Goal: Task Accomplishment & Management: Use online tool/utility

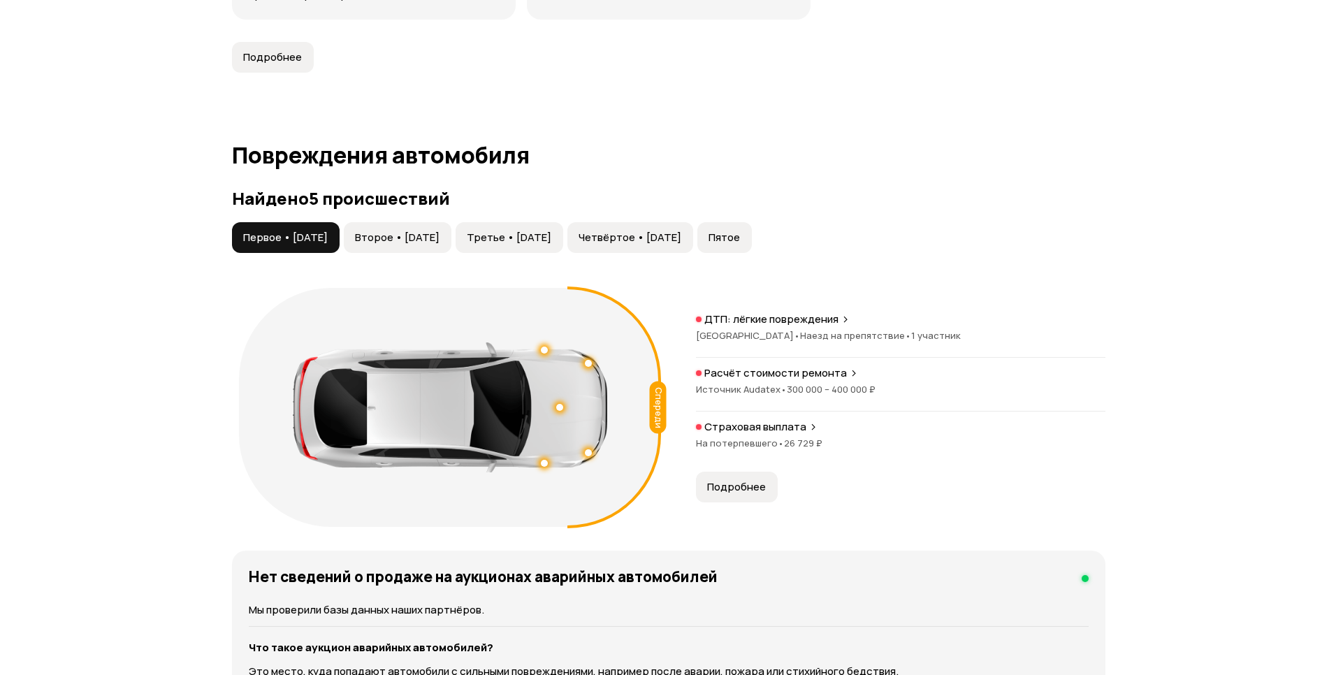
scroll to position [1316, 0]
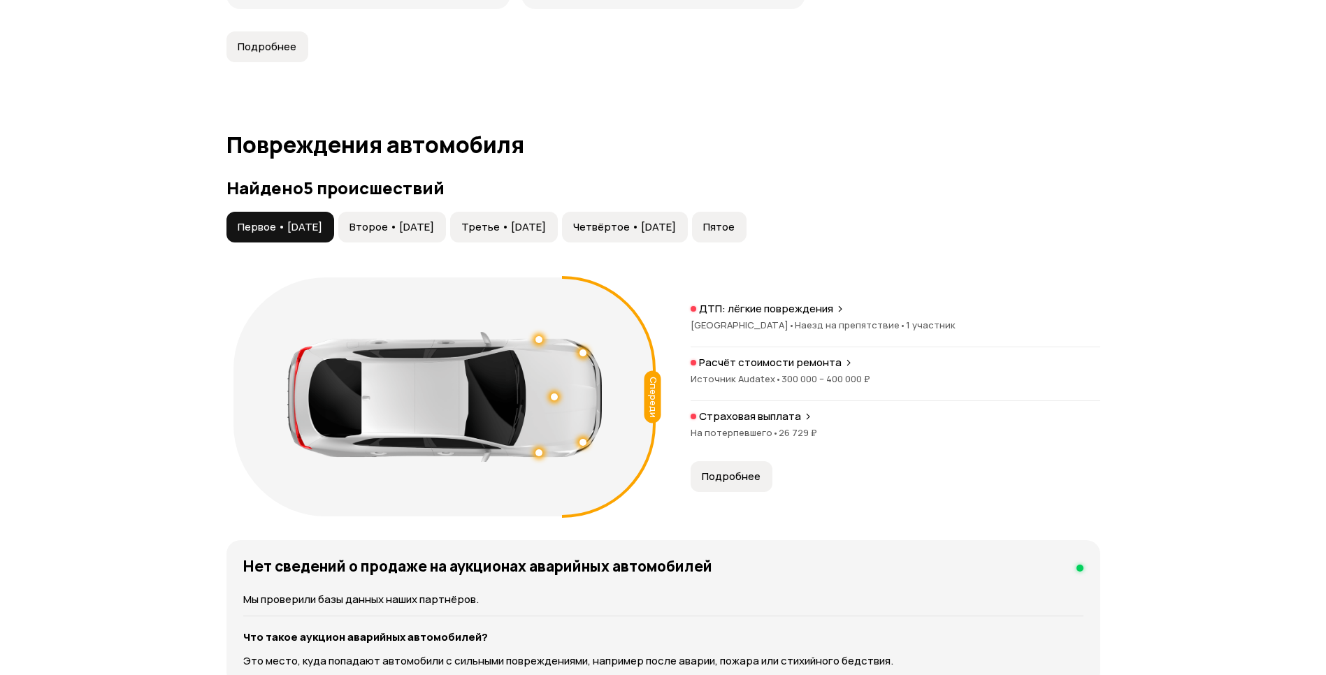
click at [751, 475] on span "Подробнее" at bounding box center [731, 477] width 59 height 14
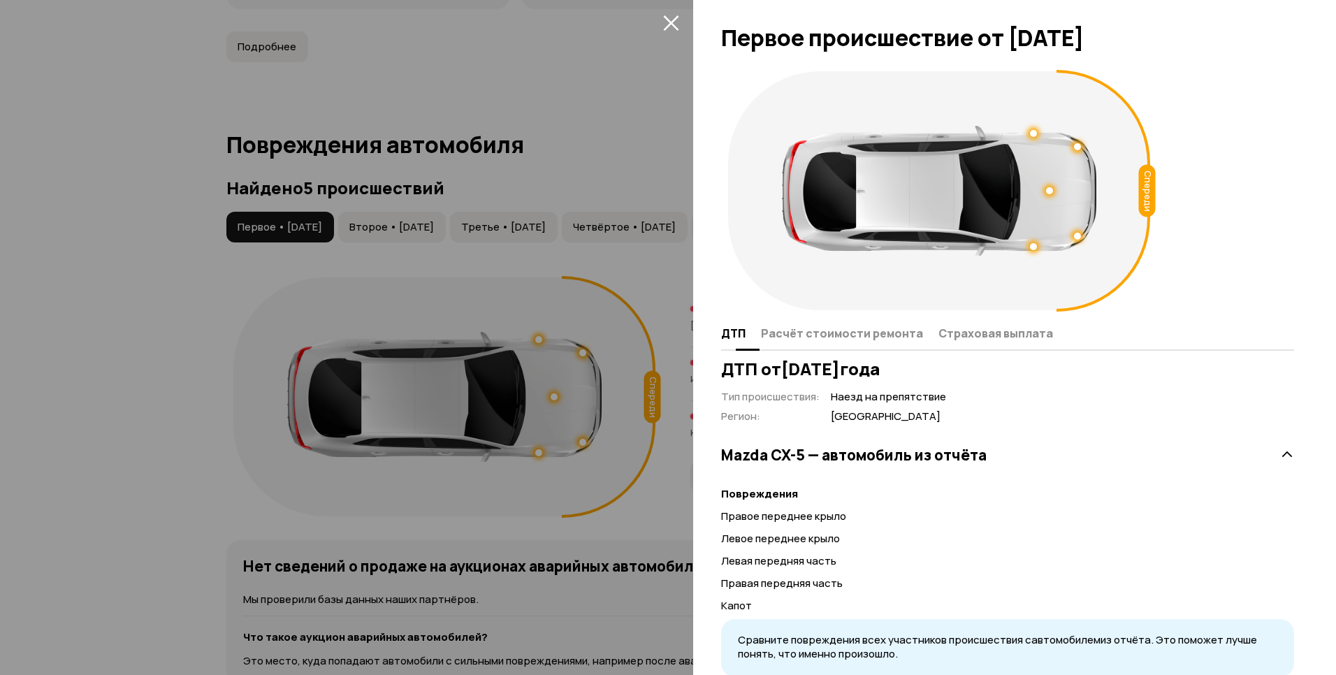
click at [829, 326] on span "Расчёт стоимости ремонта" at bounding box center [842, 333] width 162 height 14
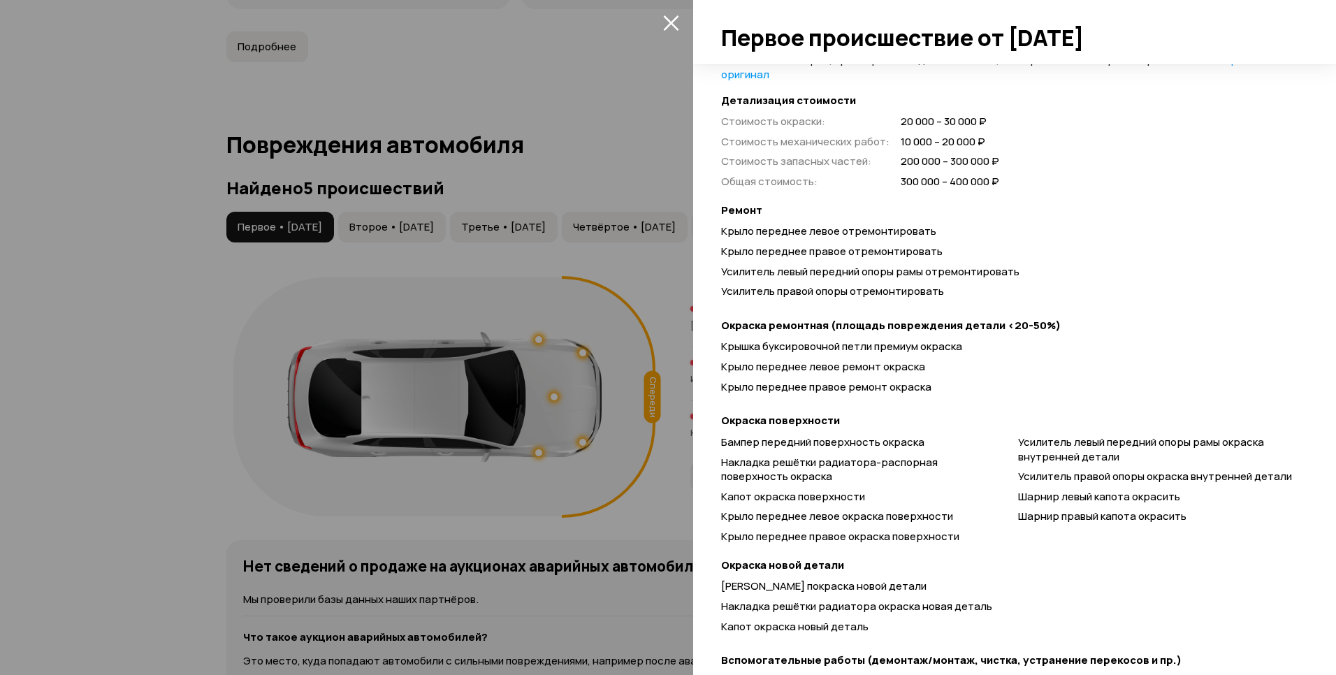
scroll to position [366, 0]
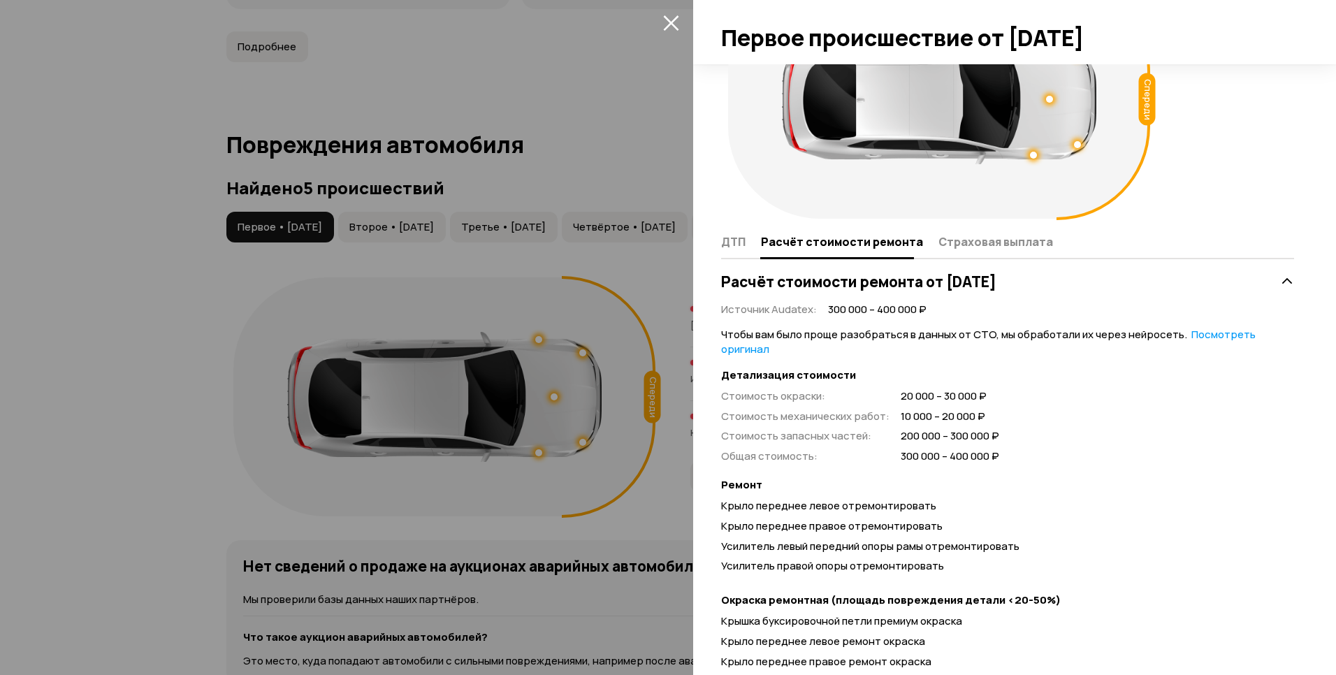
click at [605, 343] on div at bounding box center [668, 337] width 1336 height 675
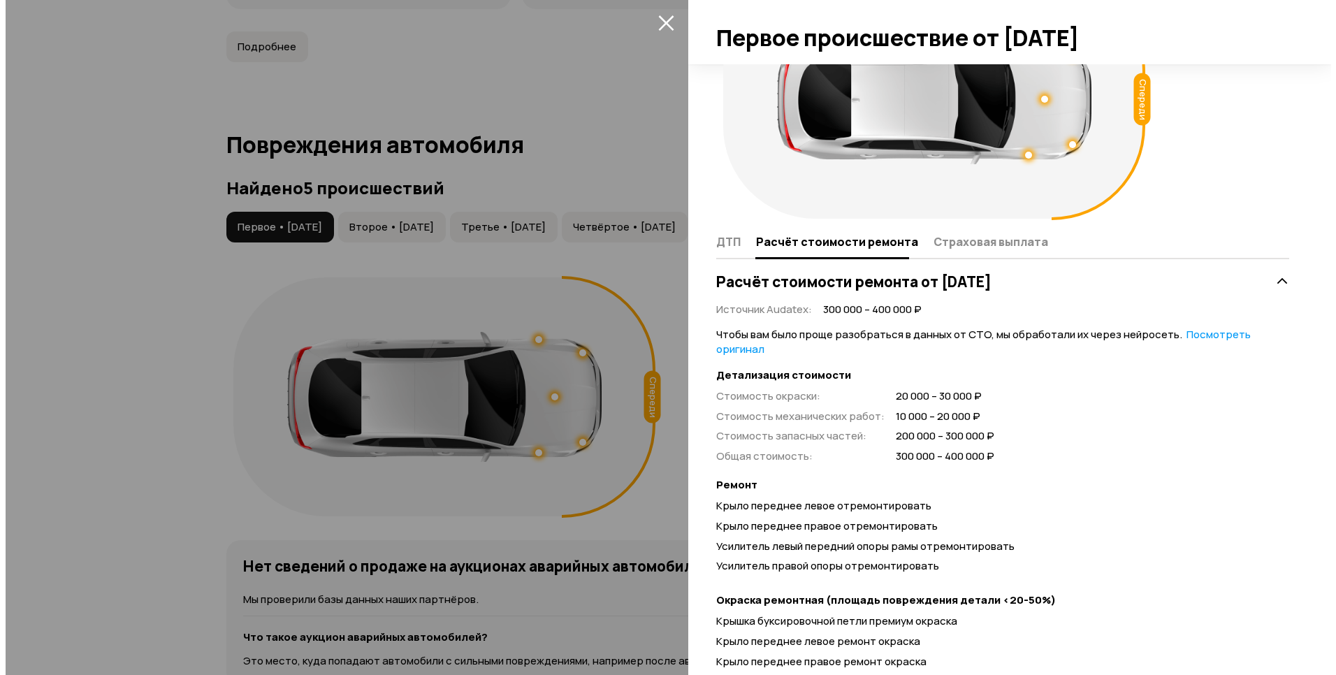
scroll to position [48, 0]
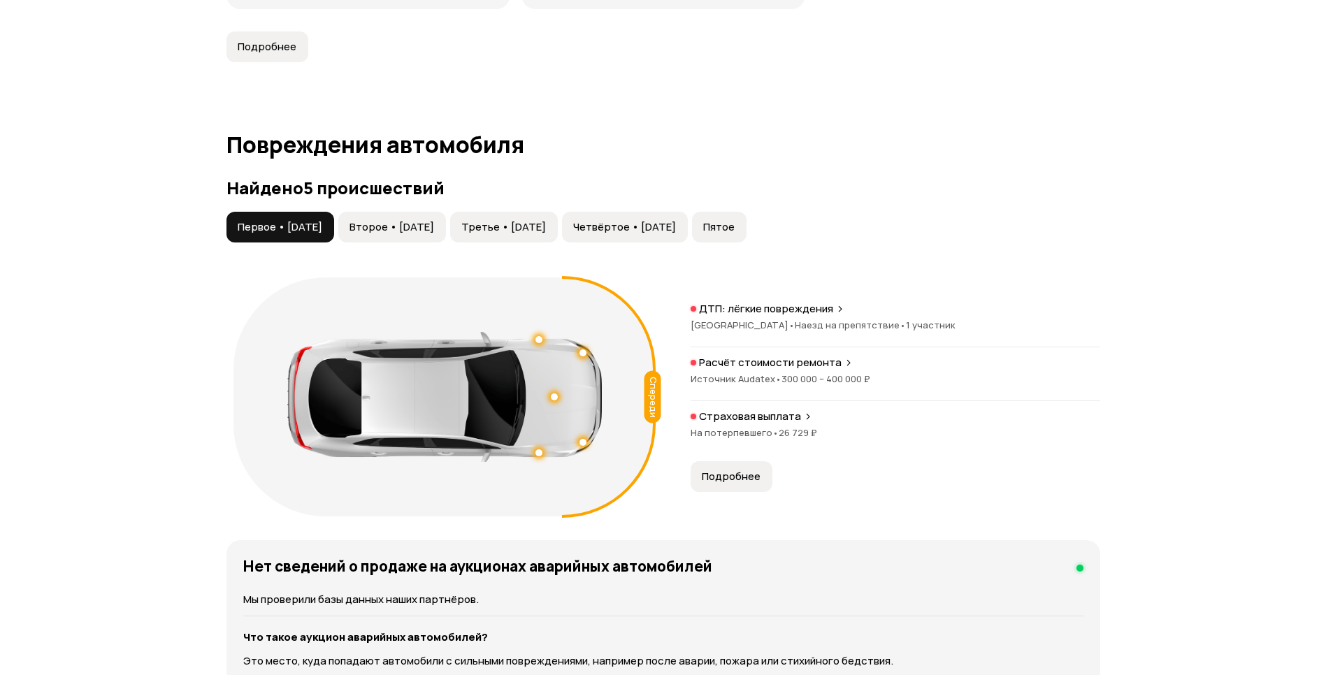
click at [732, 463] on button "Подробнее" at bounding box center [731, 476] width 82 height 31
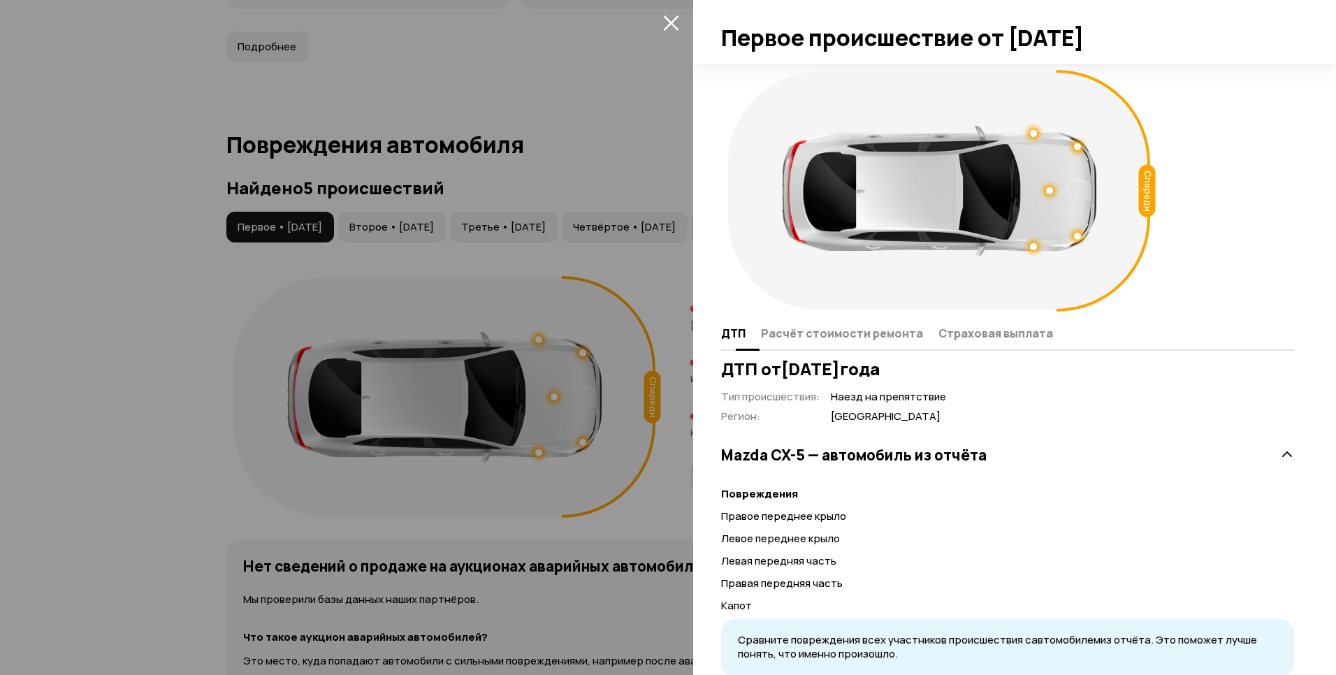
click at [848, 340] on span "Расчёт стоимости ремонта" at bounding box center [842, 333] width 162 height 14
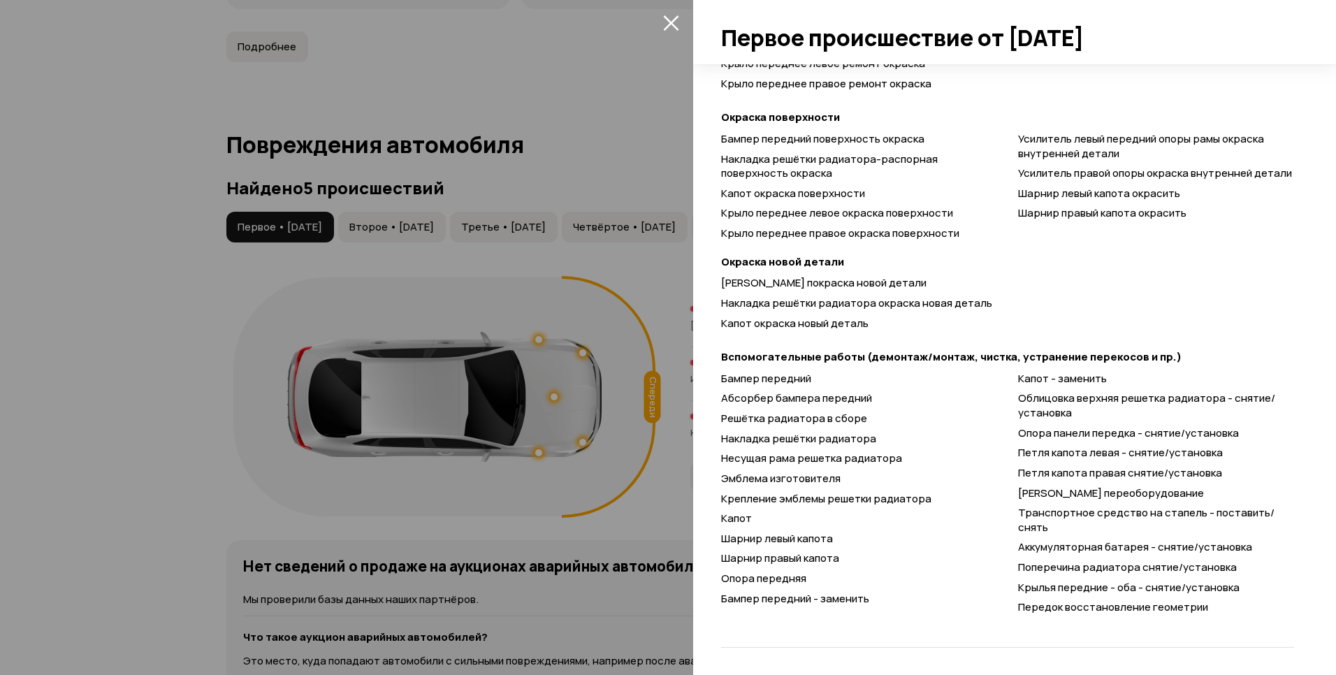
scroll to position [670, 0]
drag, startPoint x: 1064, startPoint y: 489, endPoint x: 1085, endPoint y: 492, distance: 21.8
click at [1085, 492] on span "[PERSON_NAME] переоборудование" at bounding box center [1111, 492] width 186 height 15
drag, startPoint x: 1085, startPoint y: 492, endPoint x: 1025, endPoint y: 491, distance: 60.1
click at [1025, 491] on span "[PERSON_NAME] переоборудование" at bounding box center [1111, 492] width 186 height 15
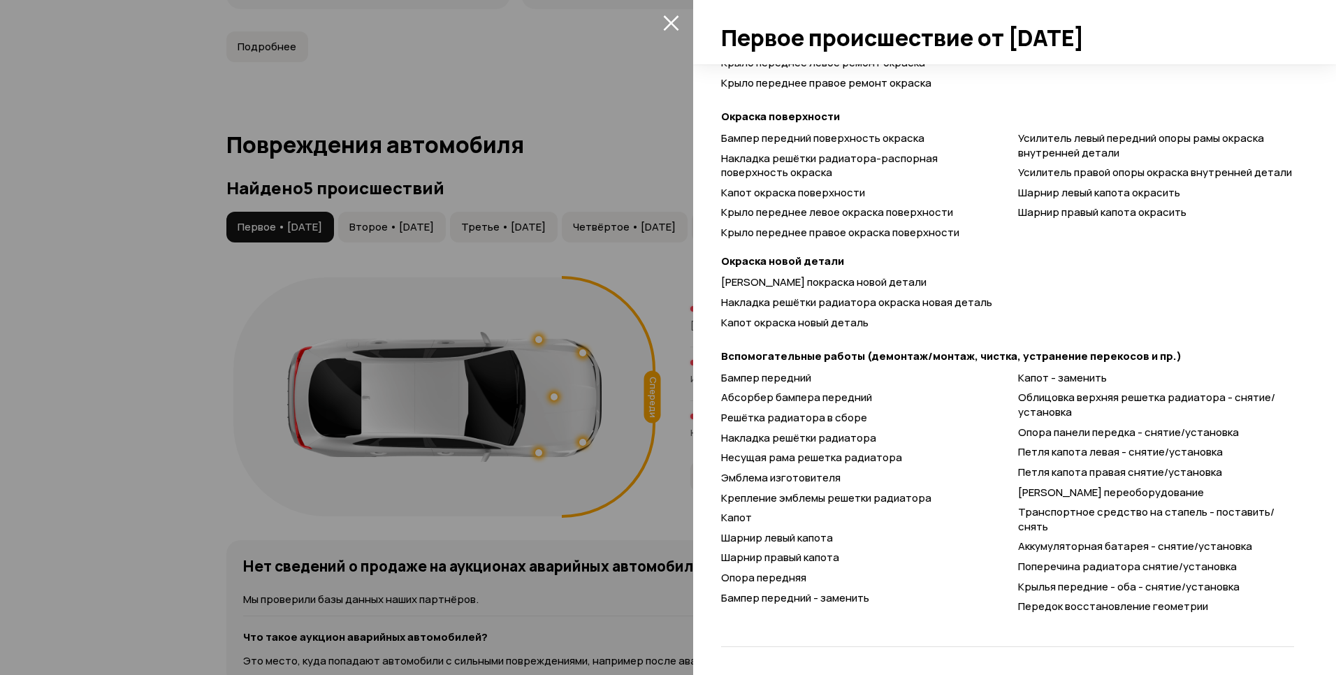
drag, startPoint x: 1025, startPoint y: 491, endPoint x: 961, endPoint y: 421, distance: 95.5
click at [961, 421] on div "Решётка радиатора в сборе" at bounding box center [859, 418] width 276 height 15
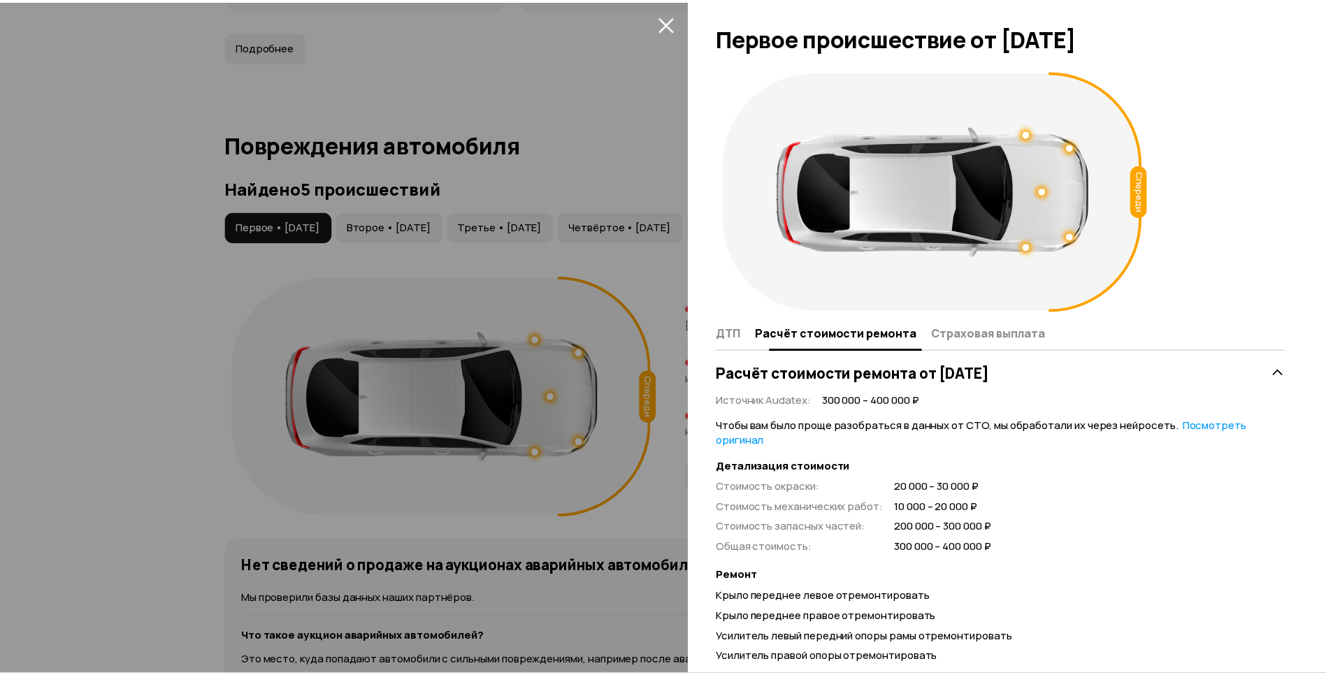
scroll to position [0, 0]
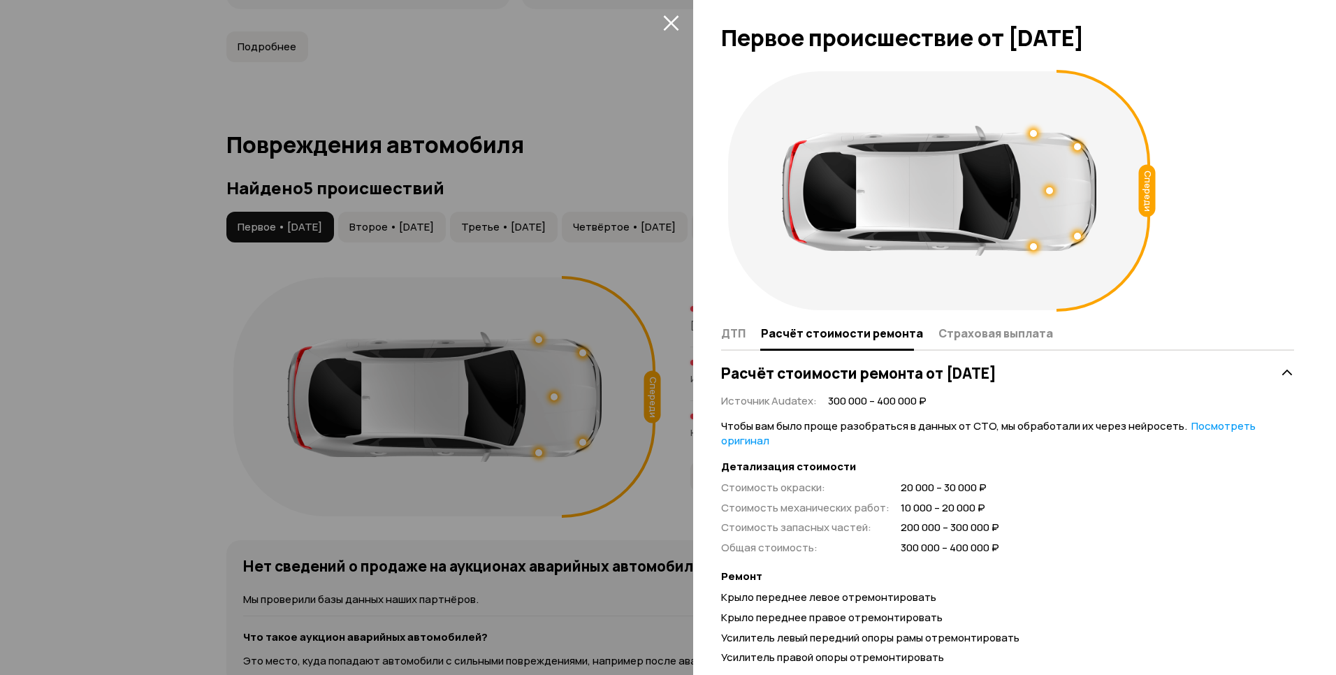
click at [1053, 190] on div at bounding box center [939, 191] width 314 height 130
click at [1049, 190] on div at bounding box center [1049, 190] width 7 height 7
click at [1038, 275] on div "Спереди" at bounding box center [939, 190] width 422 height 239
click at [1037, 249] on div at bounding box center [939, 191] width 314 height 130
click at [1036, 248] on div at bounding box center [1033, 246] width 7 height 7
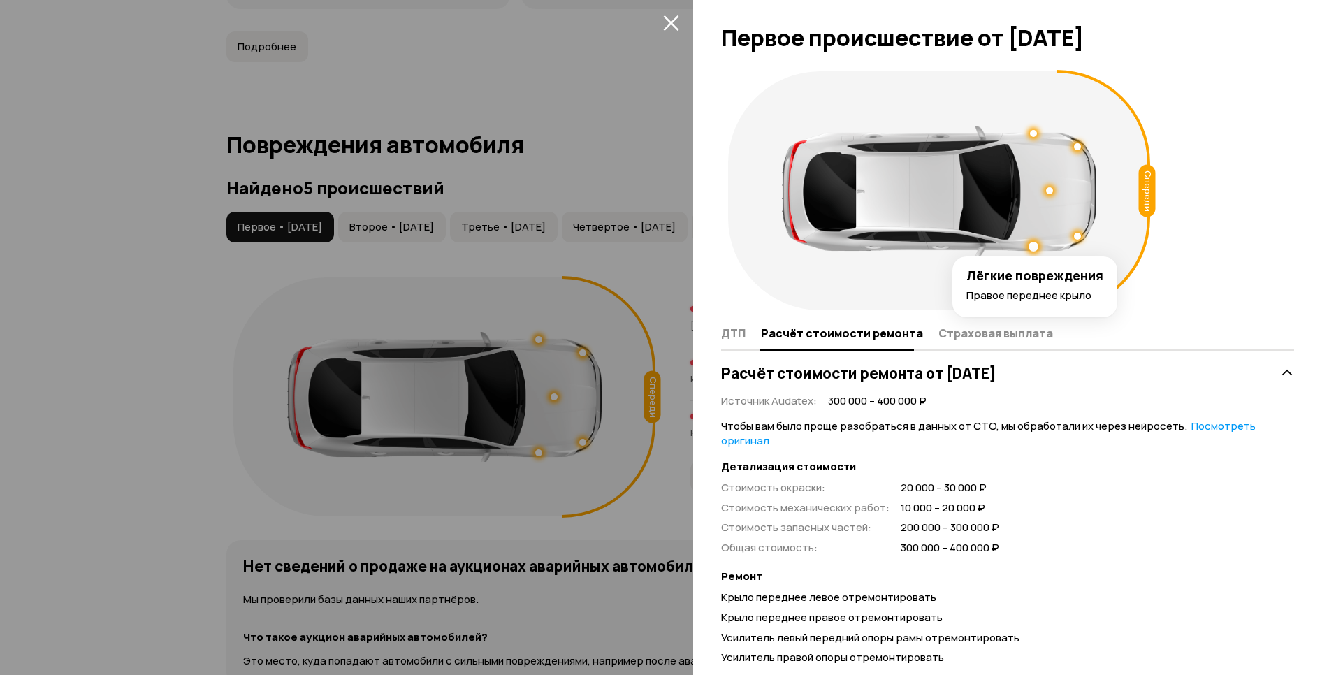
click at [665, 28] on icon "закрыть" at bounding box center [670, 22] width 15 height 15
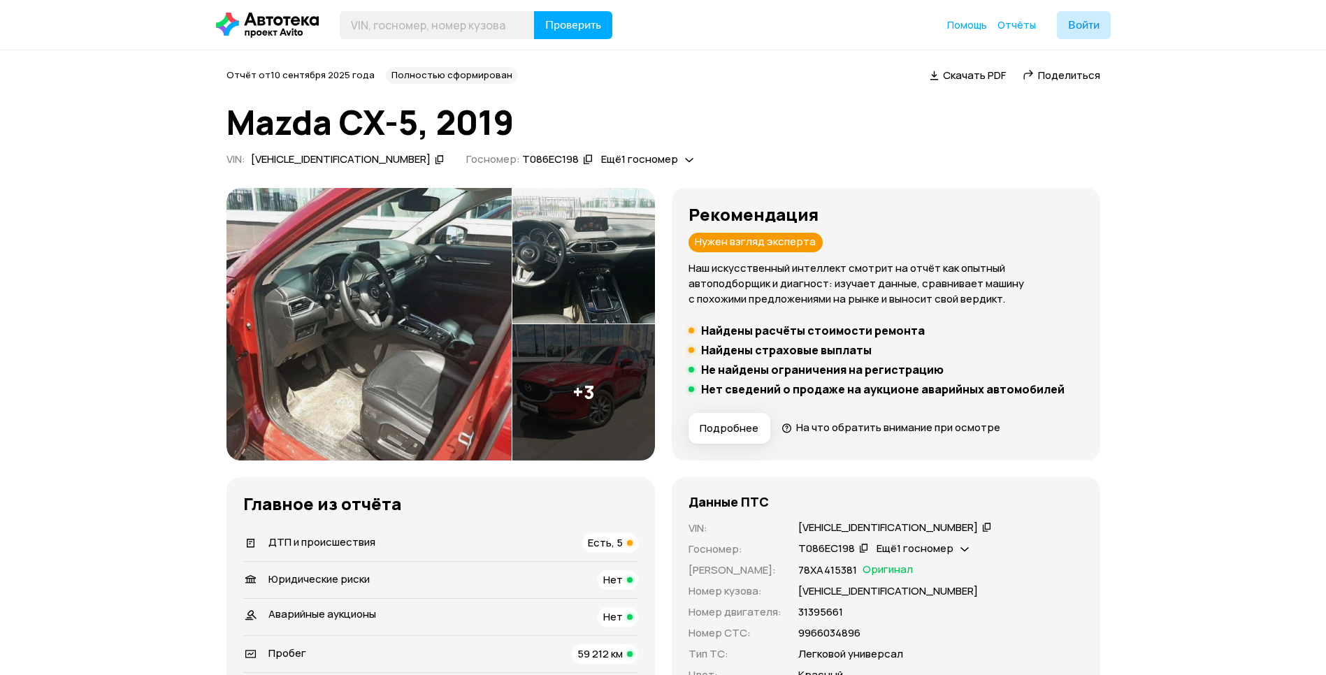
click at [752, 437] on button "Подробнее" at bounding box center [729, 428] width 82 height 31
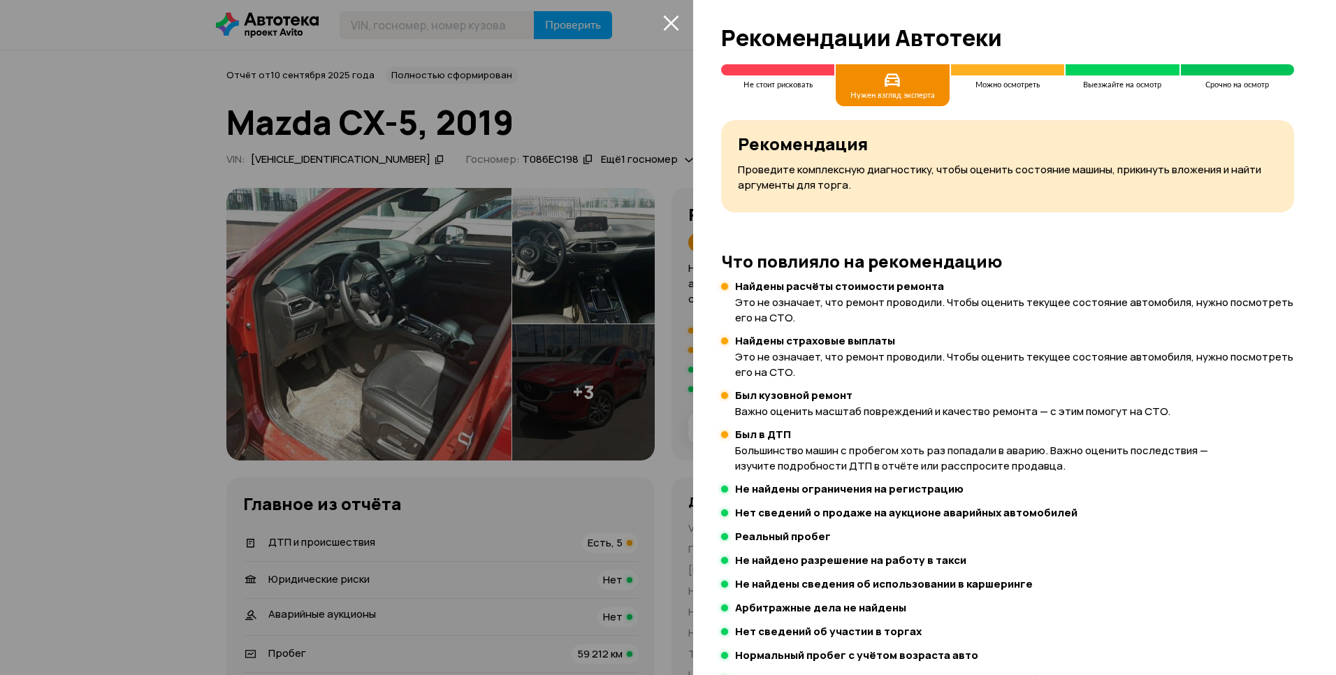
click at [665, 393] on div at bounding box center [668, 337] width 1336 height 675
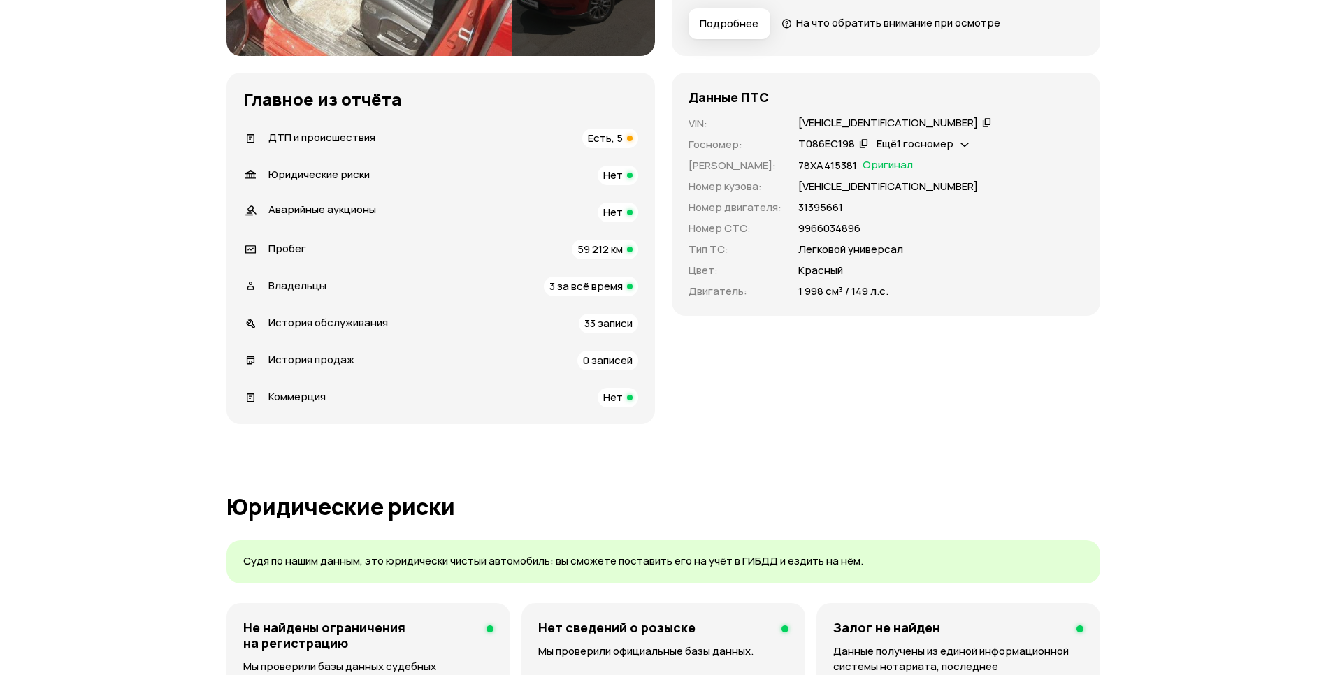
click at [545, 143] on div "ДТП и происшествия Есть, 5" at bounding box center [440, 139] width 395 height 20
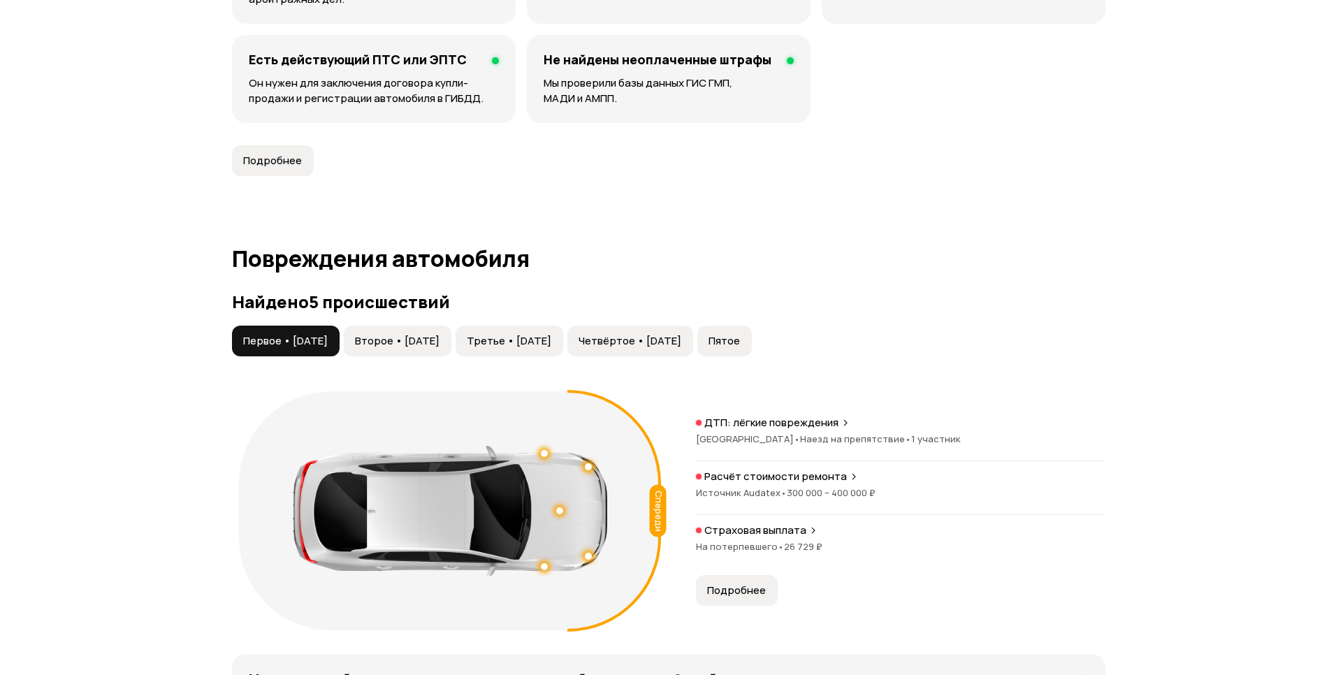
scroll to position [1448, 0]
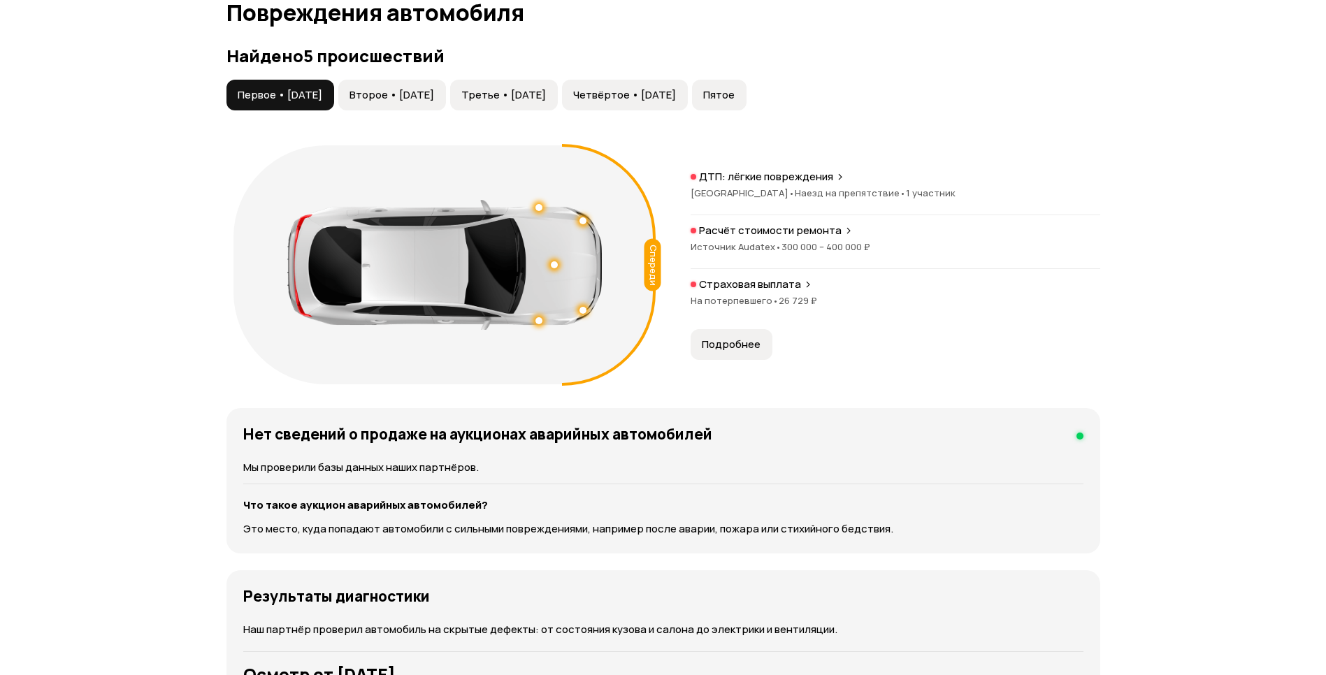
click at [760, 330] on button "Подробнее" at bounding box center [731, 344] width 82 height 31
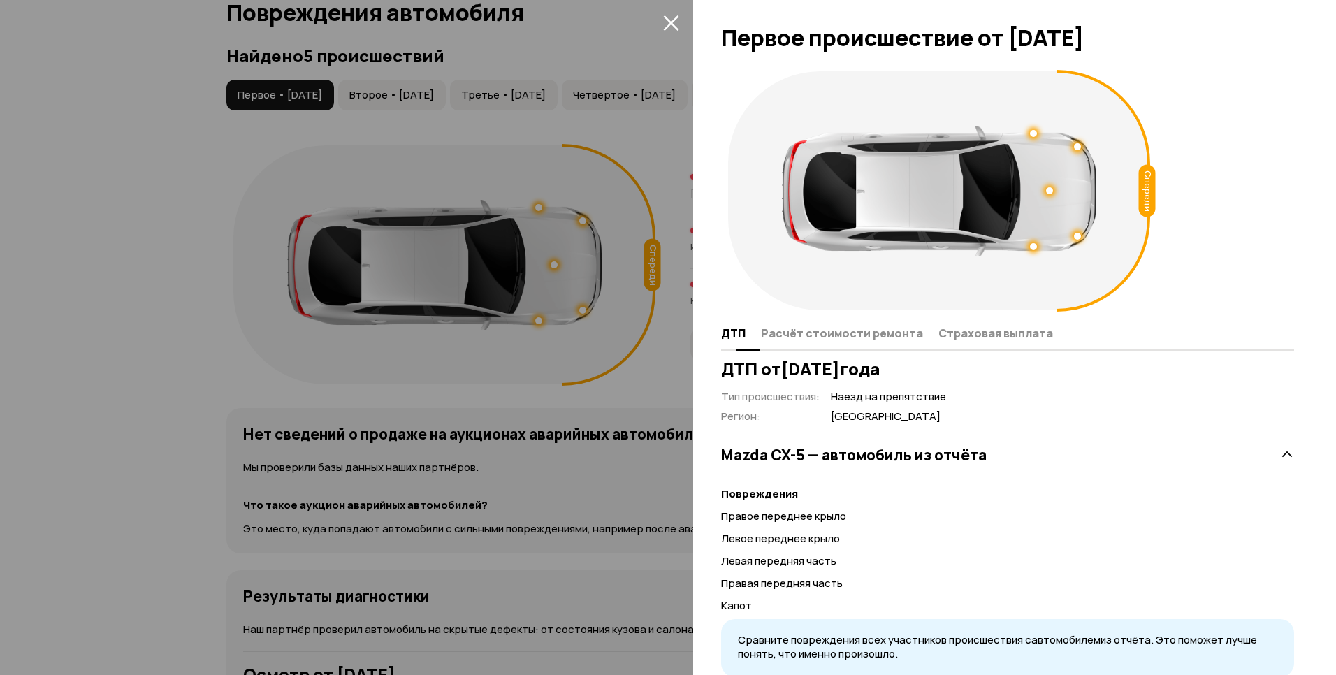
click at [826, 337] on span "Расчёт стоимости ремонта" at bounding box center [842, 333] width 162 height 14
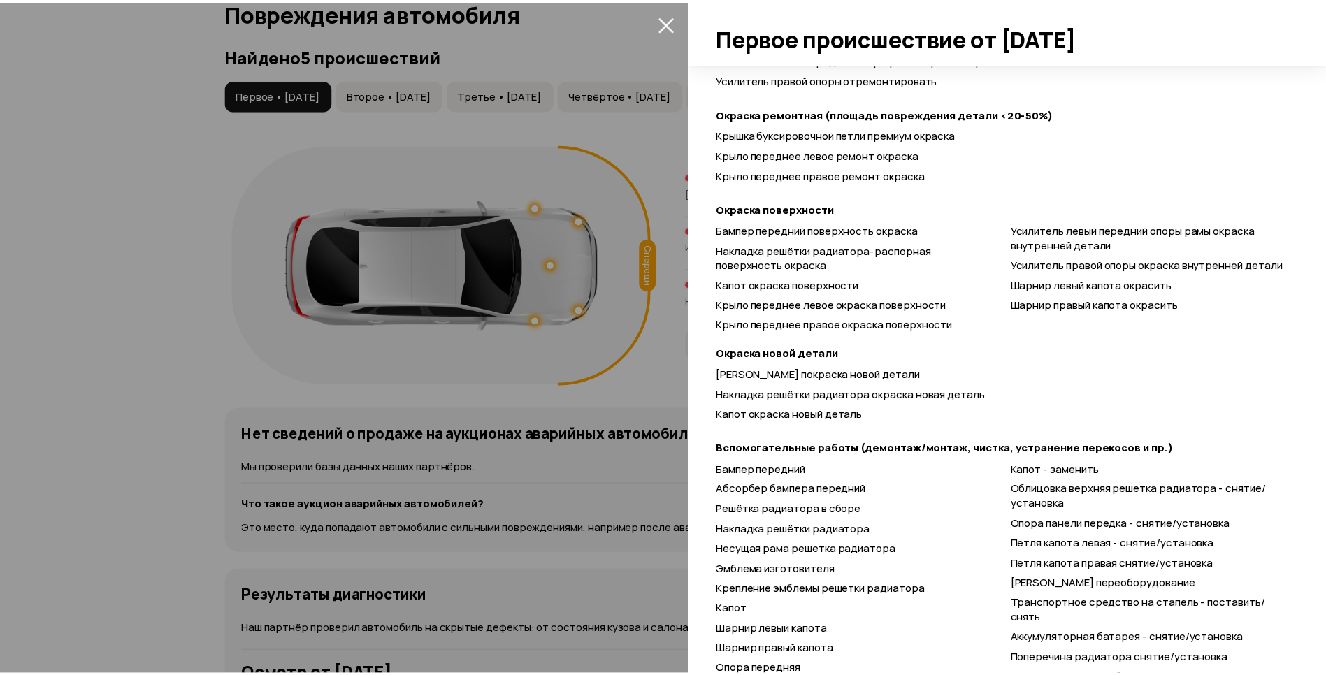
scroll to position [486, 0]
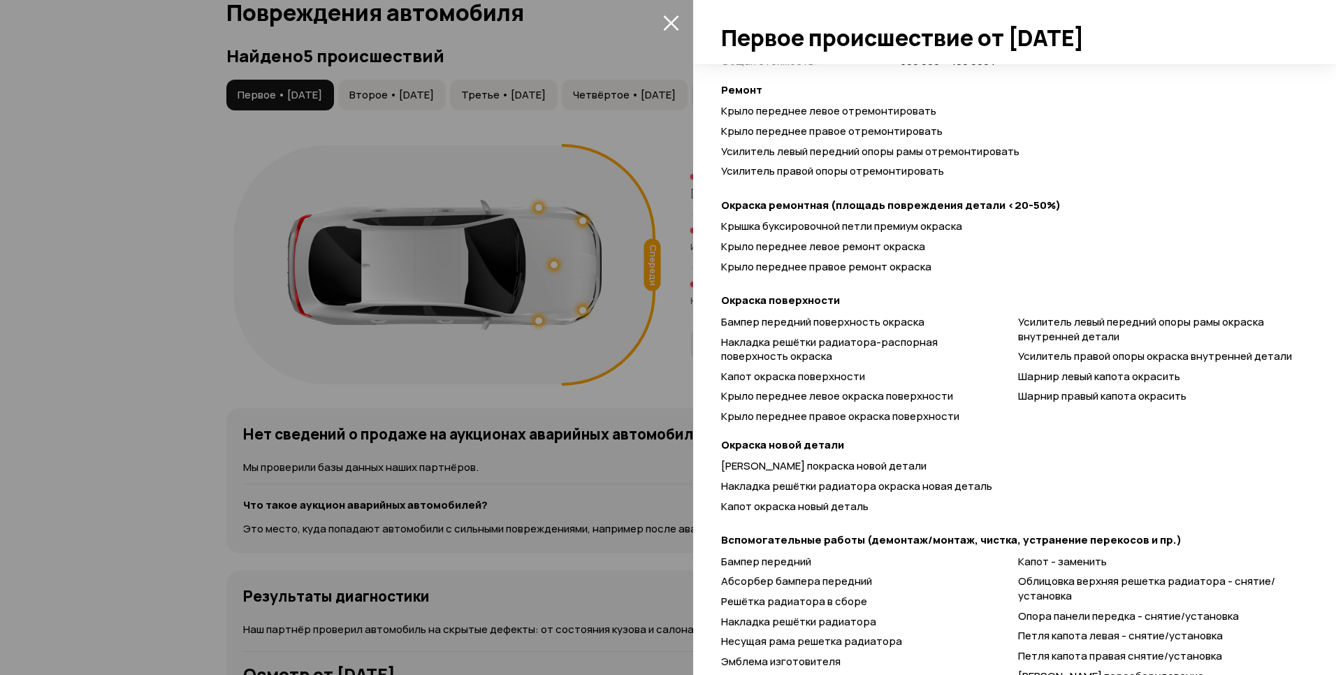
click at [381, 421] on div at bounding box center [668, 337] width 1336 height 675
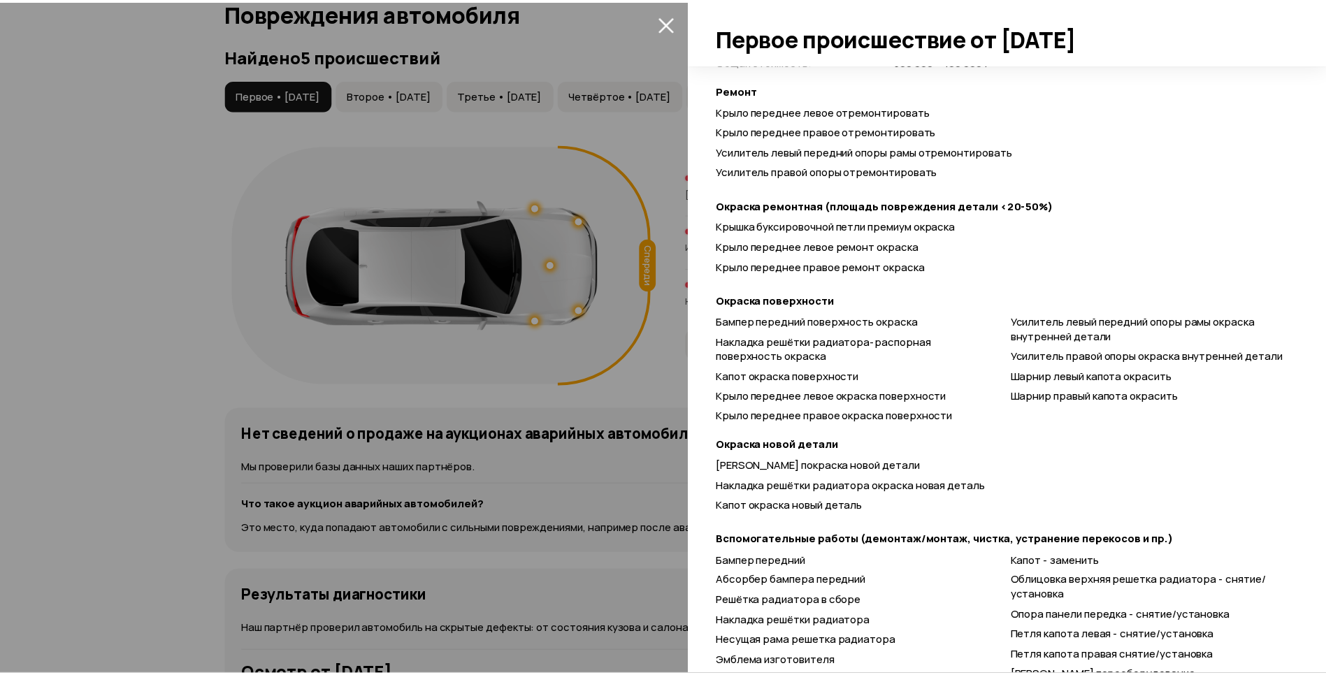
scroll to position [48, 0]
